Goal: Transaction & Acquisition: Purchase product/service

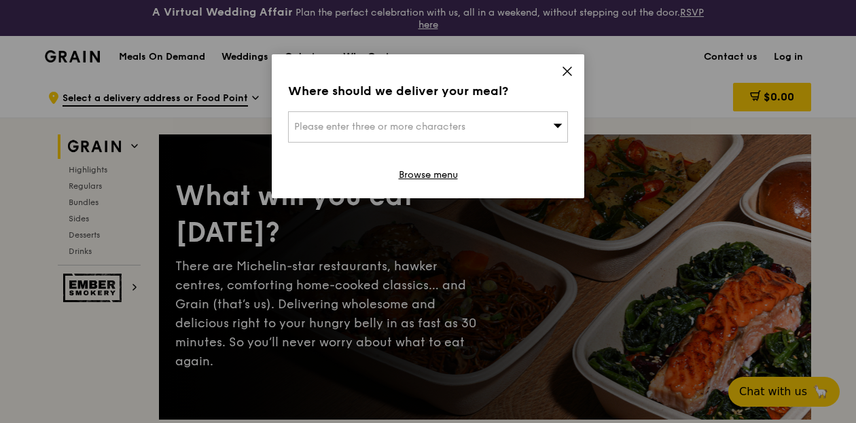
click at [564, 67] on icon at bounding box center [567, 71] width 12 height 12
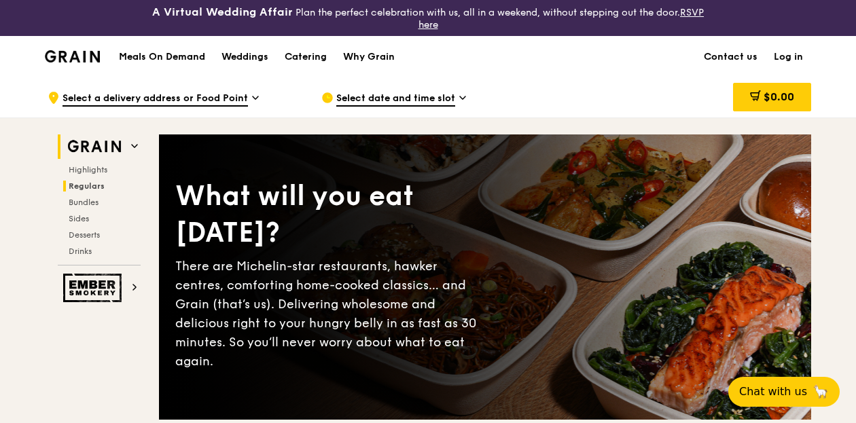
click at [87, 187] on span "Regulars" at bounding box center [87, 186] width 36 height 10
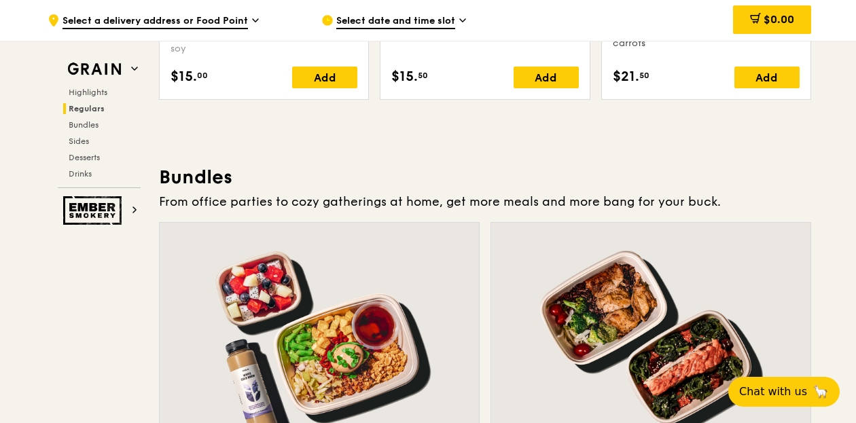
scroll to position [1677, 0]
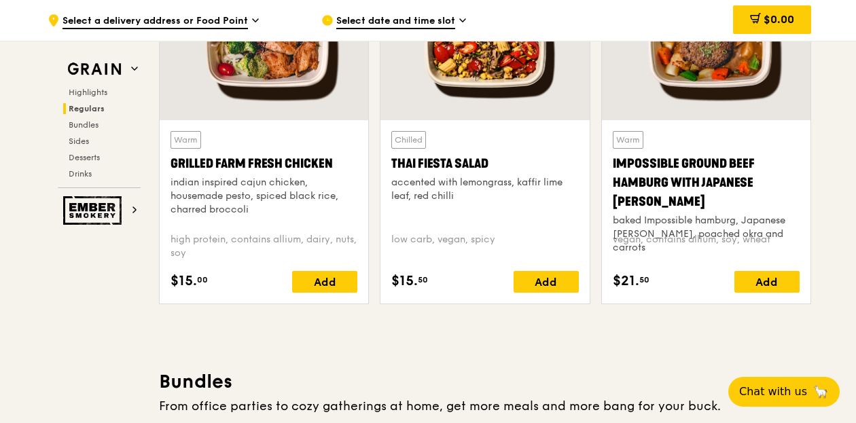
drag, startPoint x: 335, startPoint y: 165, endPoint x: 173, endPoint y: 163, distance: 161.7
click at [173, 163] on div "Grilled Farm Fresh Chicken" at bounding box center [263, 163] width 187 height 19
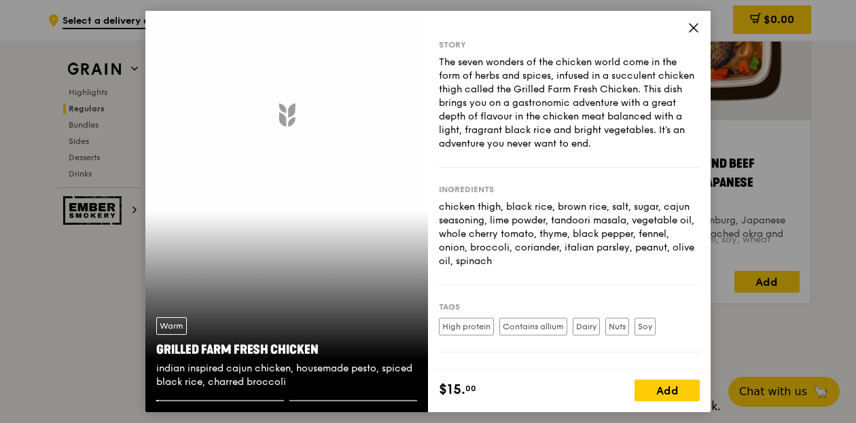
copy div "Grilled Farm Fresh Chicken"
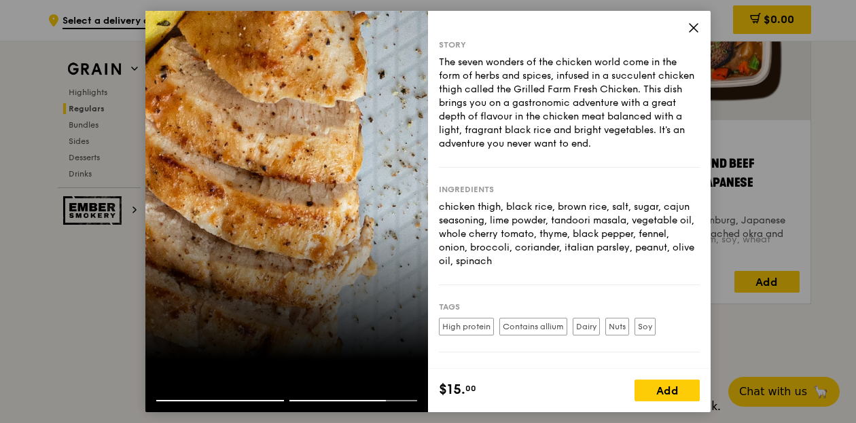
click at [692, 22] on icon at bounding box center [693, 28] width 12 height 12
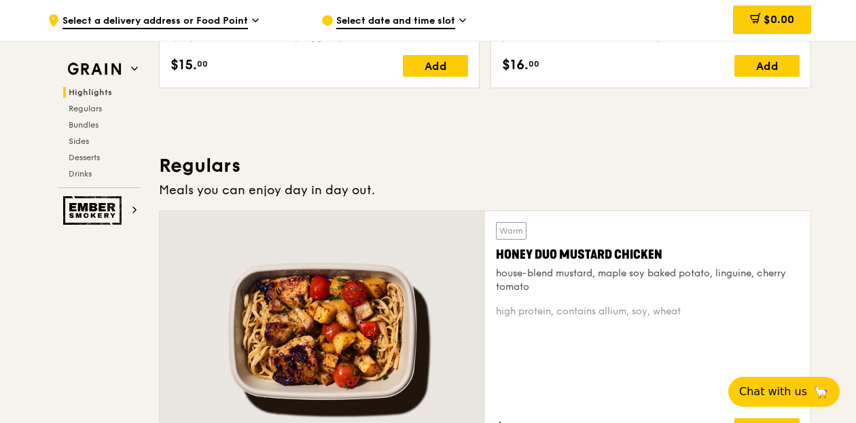
scroll to position [861, 0]
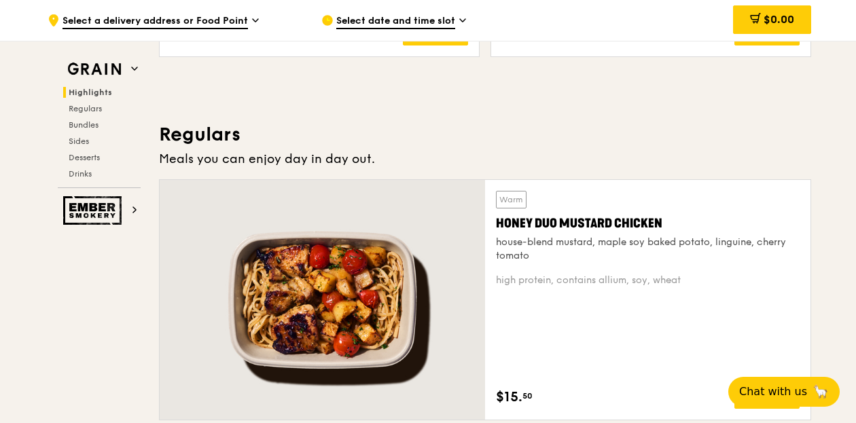
drag, startPoint x: 670, startPoint y: 222, endPoint x: 476, endPoint y: 219, distance: 194.3
click at [476, 219] on div "Warm Honey Duo Mustard Chicken house-blend mustard, maple soy baked potato, lin…" at bounding box center [485, 299] width 652 height 241
copy div "Warm Honey Duo Mustard Chicken"
click at [79, 169] on span "Drinks" at bounding box center [82, 174] width 26 height 10
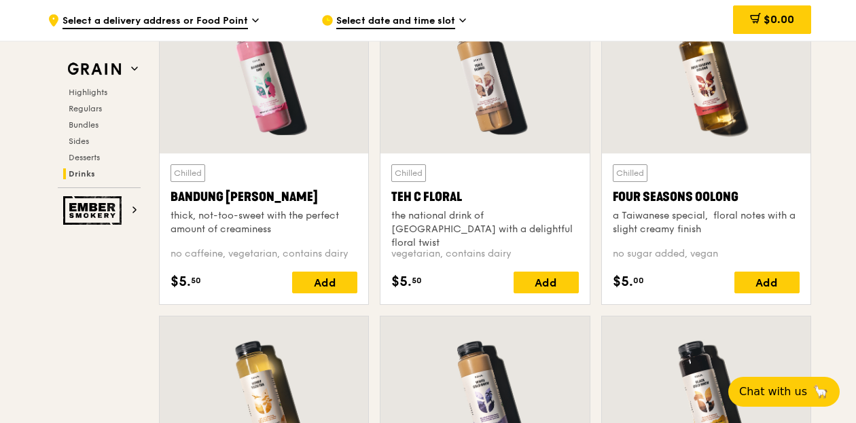
scroll to position [4985, 0]
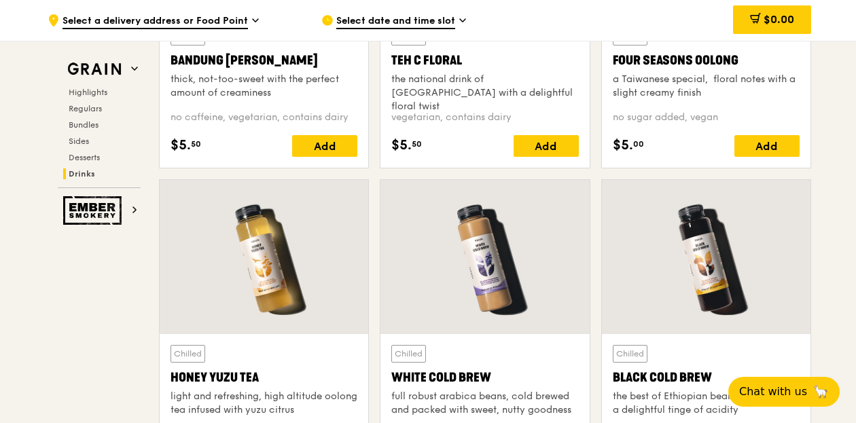
drag, startPoint x: 719, startPoint y: 378, endPoint x: 612, endPoint y: 375, distance: 107.4
click at [613, 375] on div "Black Cold Brew" at bounding box center [706, 377] width 187 height 19
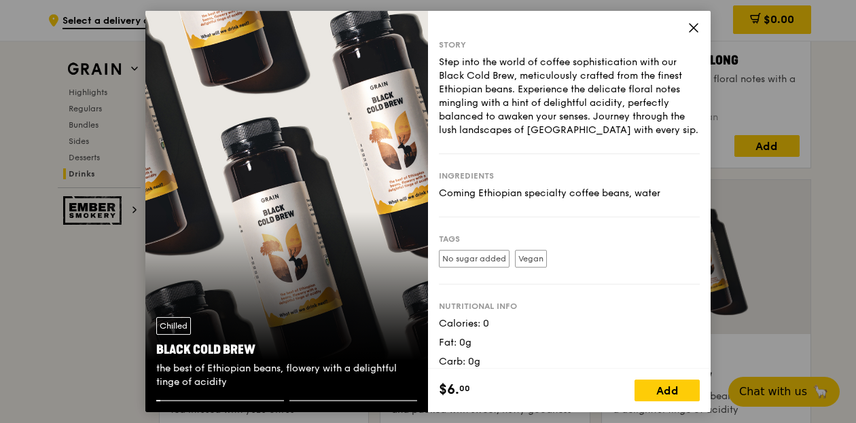
copy div "Black Cold Brew"
click at [692, 24] on icon at bounding box center [693, 28] width 12 height 12
